Goal: Check status: Check status

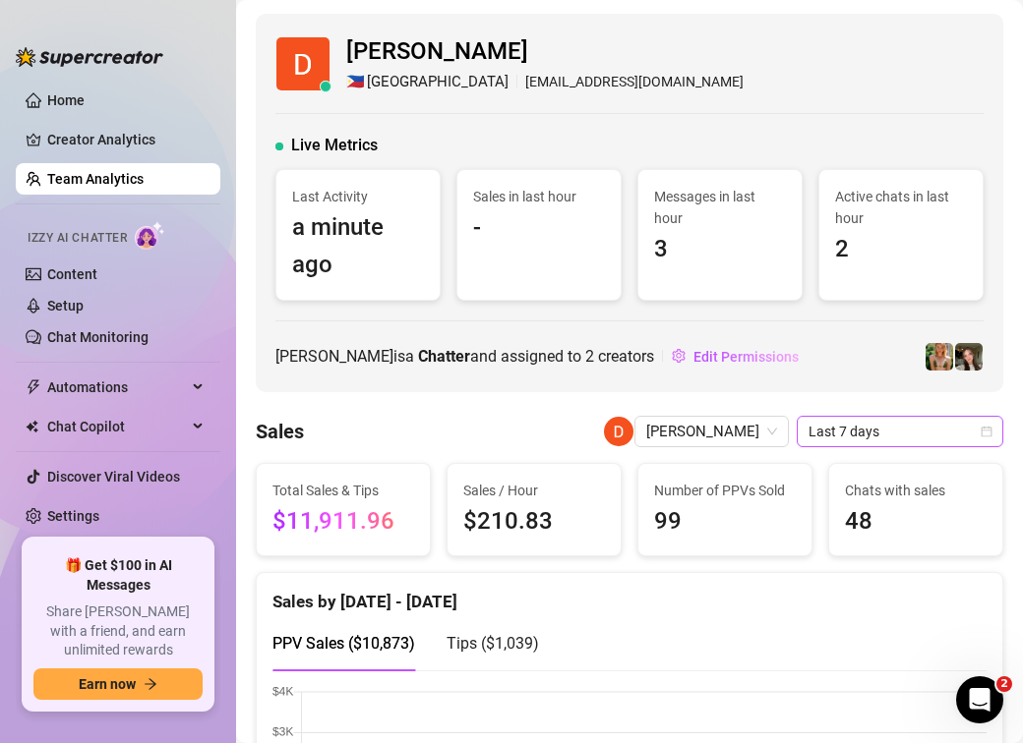
click at [821, 428] on span "Last 7 days" at bounding box center [899, 432] width 183 height 30
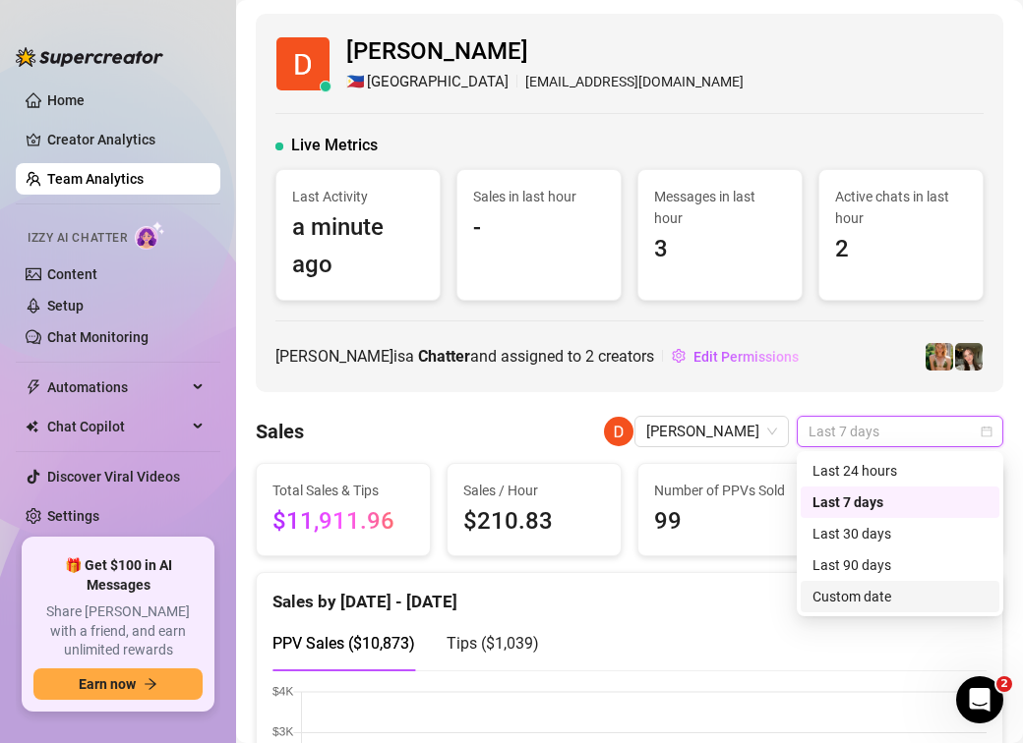
click at [840, 598] on div "Custom date" at bounding box center [899, 597] width 175 height 22
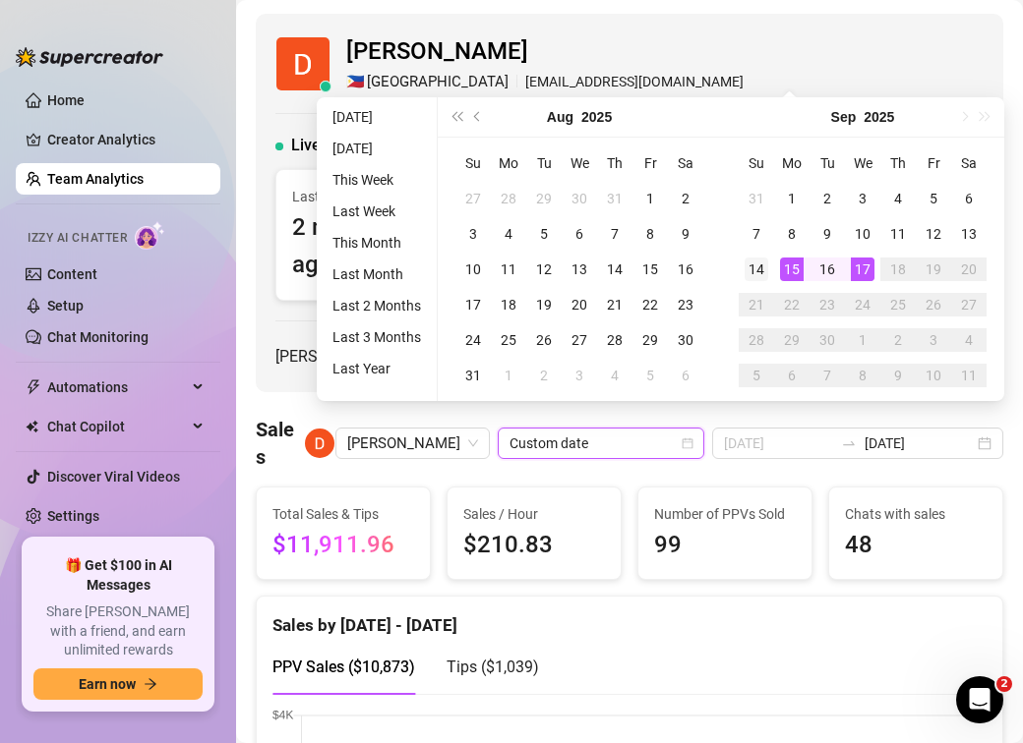
type input "[DATE]"
click at [764, 270] on div "14" at bounding box center [756, 270] width 24 height 24
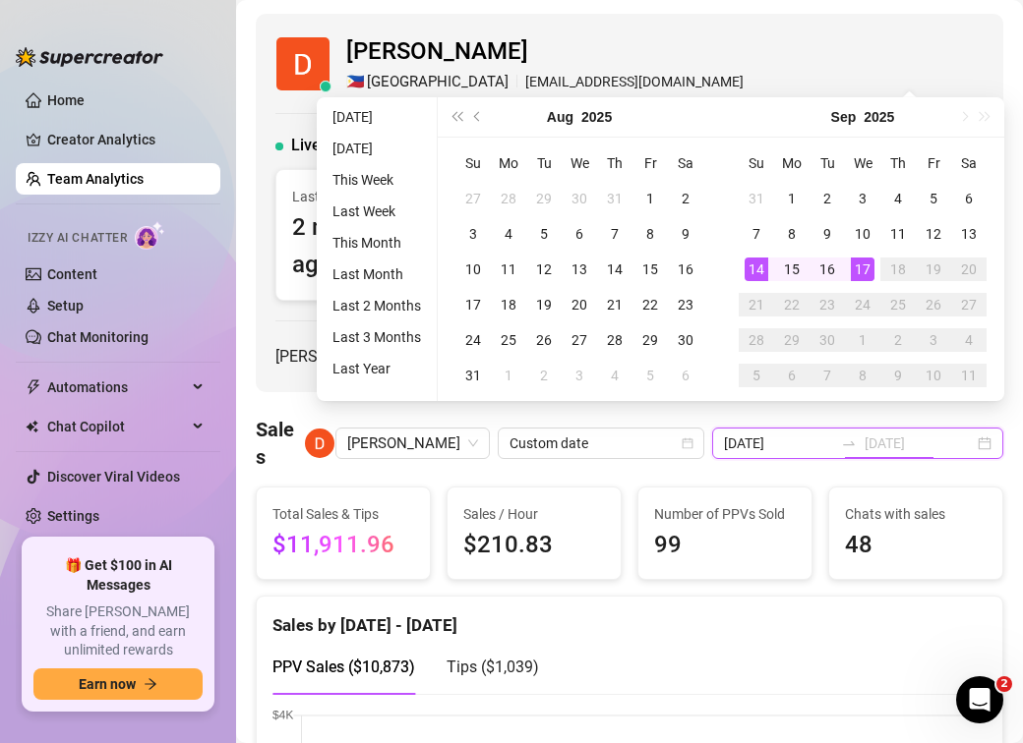
type input "[DATE]"
click at [943, 597] on div "Sales by [DATE] - [DATE]" at bounding box center [629, 618] width 714 height 42
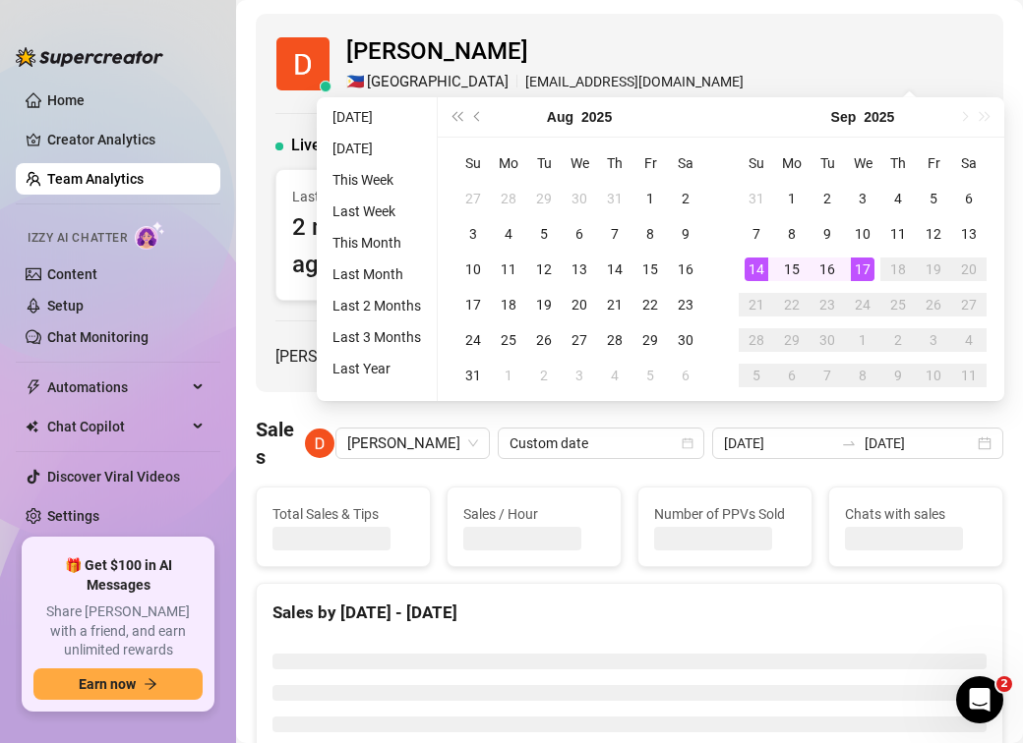
type input "[DATE]"
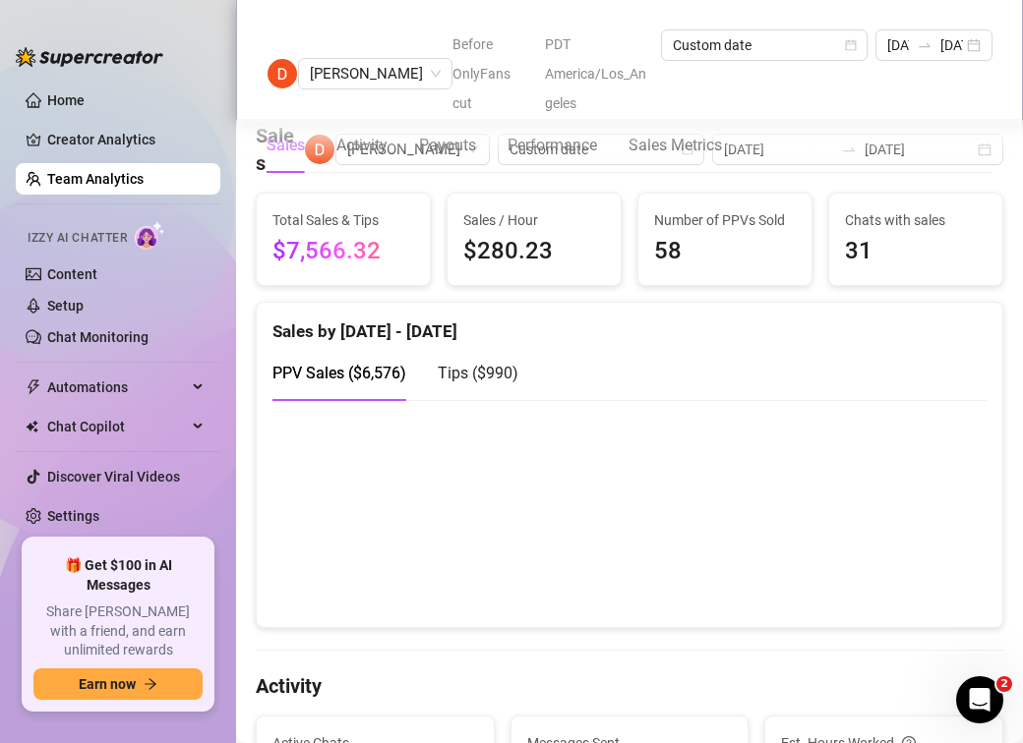
scroll to position [434, 0]
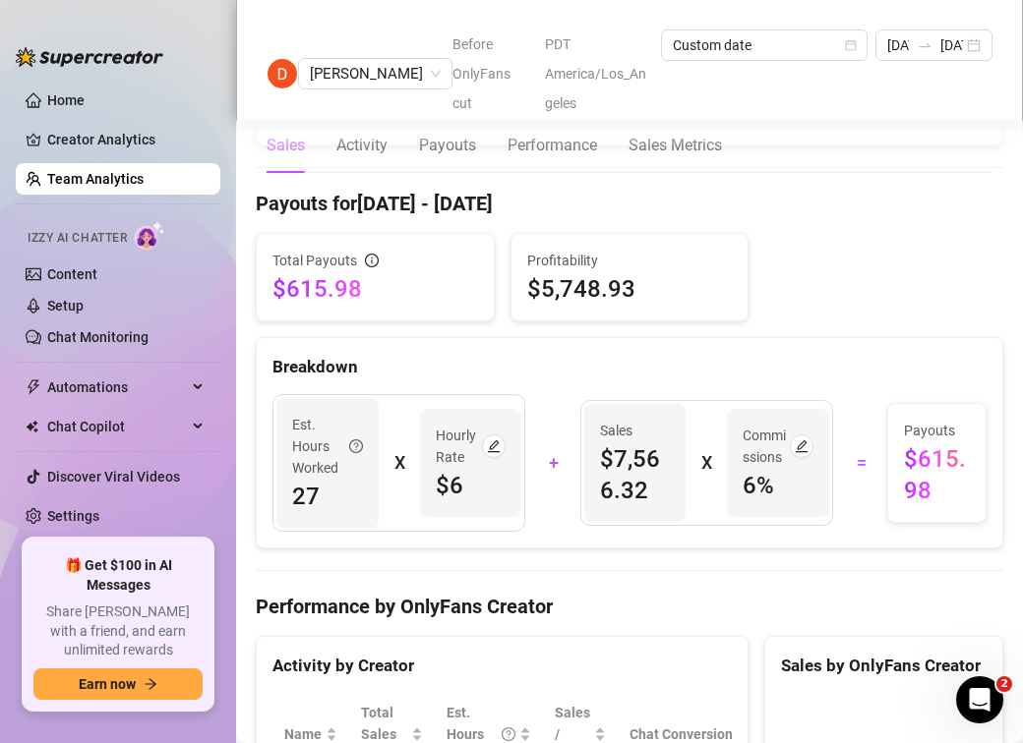
scroll to position [2410, 0]
